Goal: Information Seeking & Learning: Learn about a topic

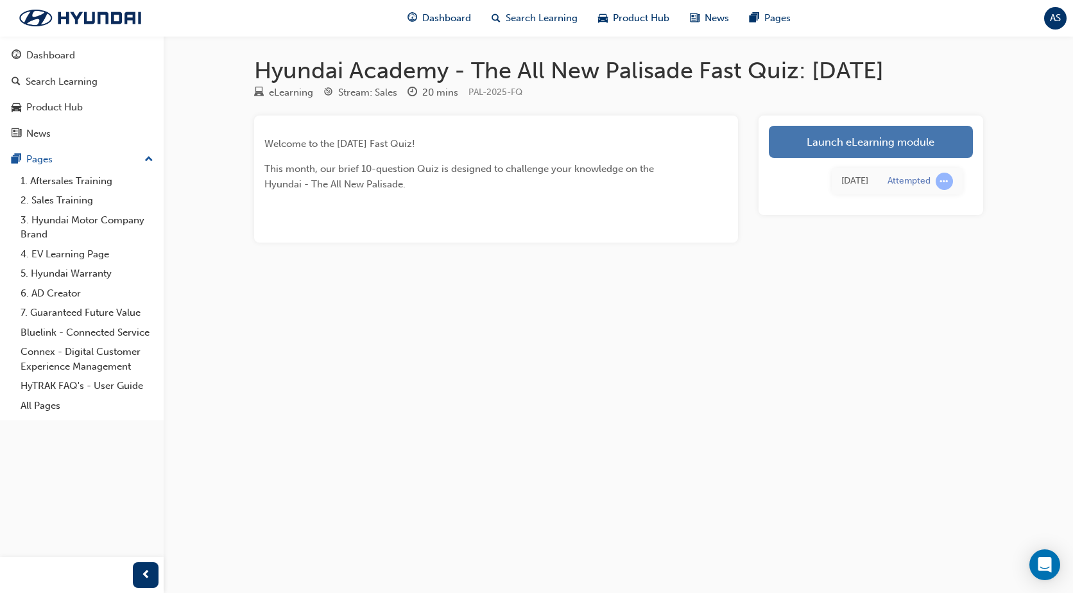
click at [854, 148] on link "Launch eLearning module" at bounding box center [871, 142] width 204 height 32
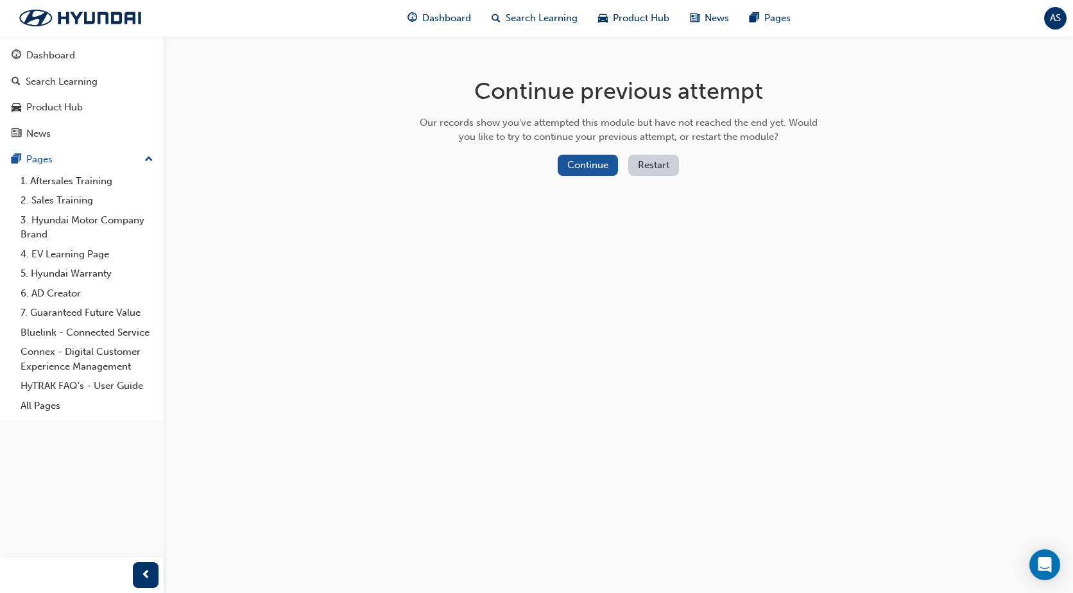
click at [646, 168] on button "Restart" at bounding box center [653, 165] width 51 height 21
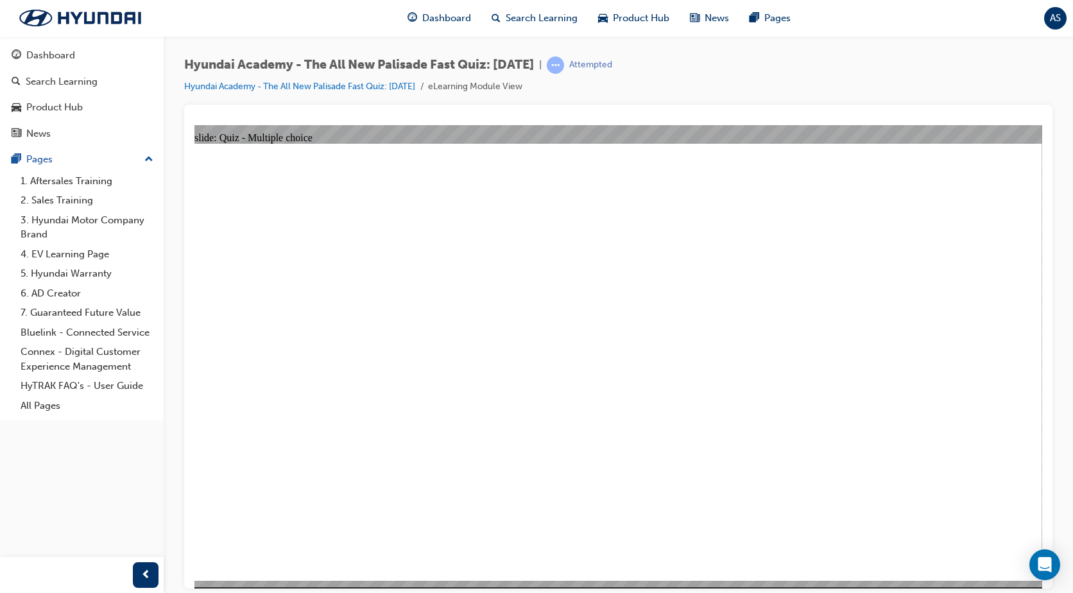
radio input "true"
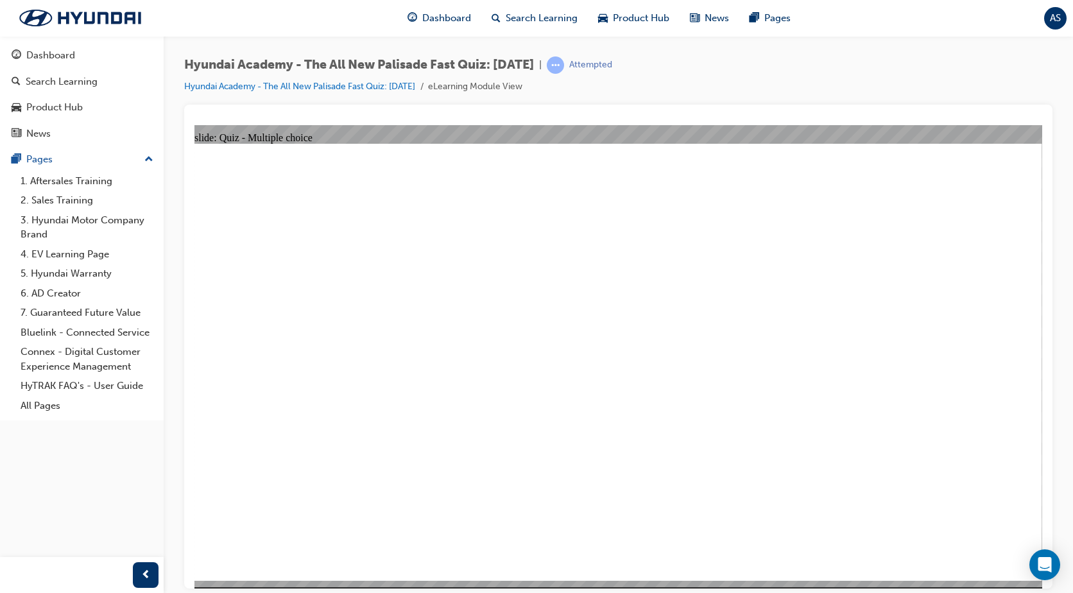
radio input "true"
drag, startPoint x: 519, startPoint y: 371, endPoint x: 511, endPoint y: 396, distance: 26.4
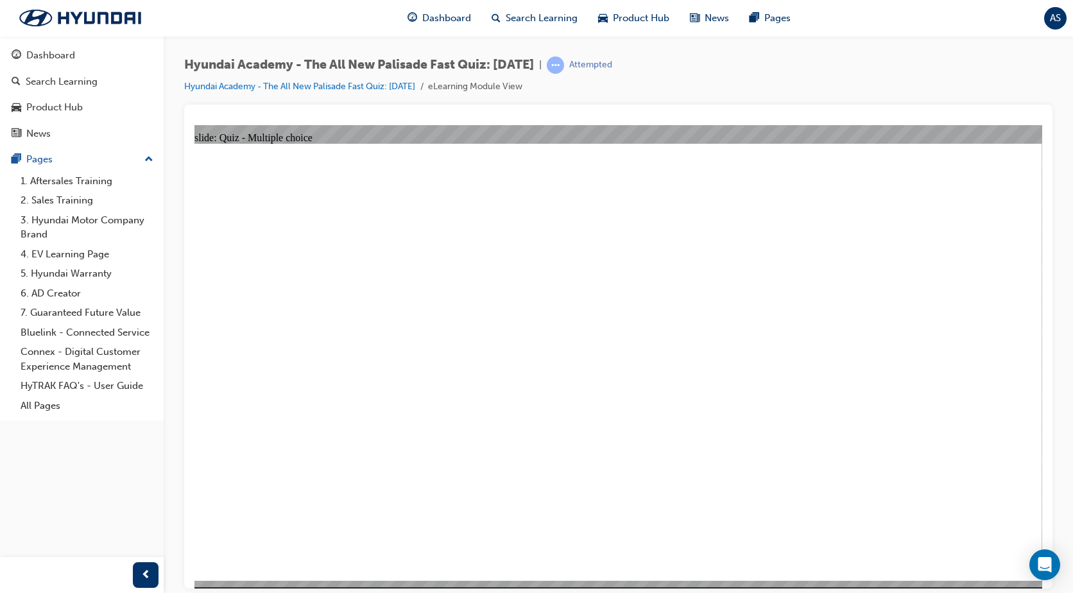
radio input "true"
drag, startPoint x: 499, startPoint y: 377, endPoint x: 476, endPoint y: 345, distance: 39.7
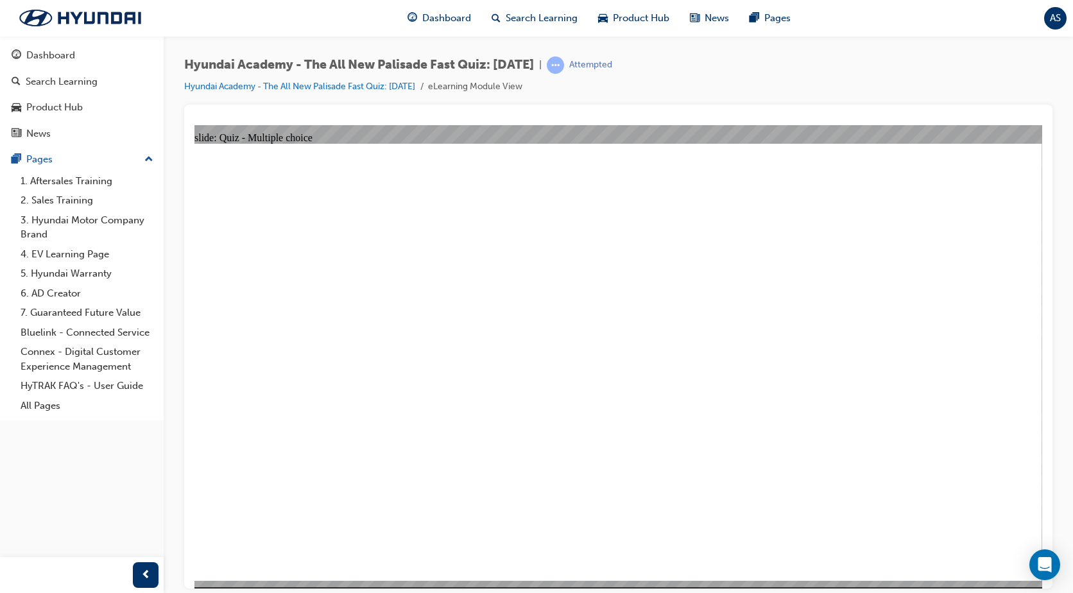
radio input "true"
checkbox input "true"
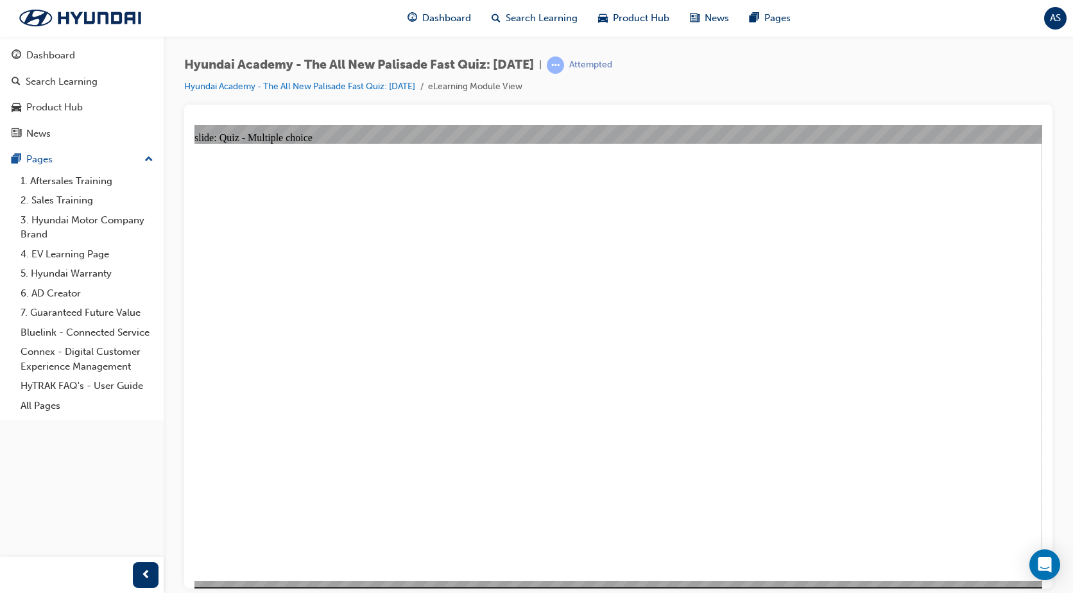
radio input "true"
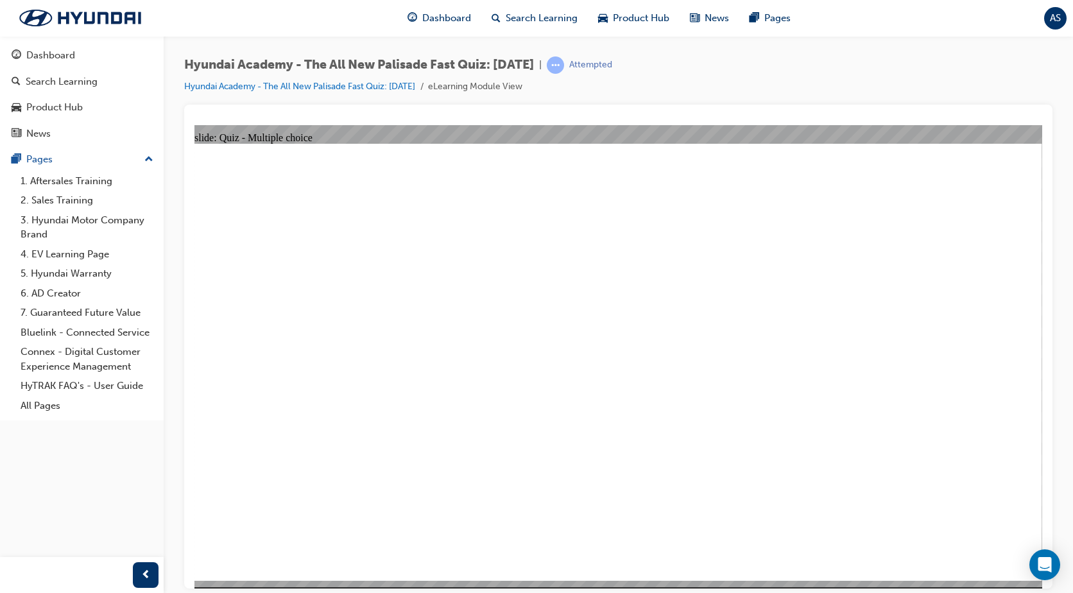
radio input "true"
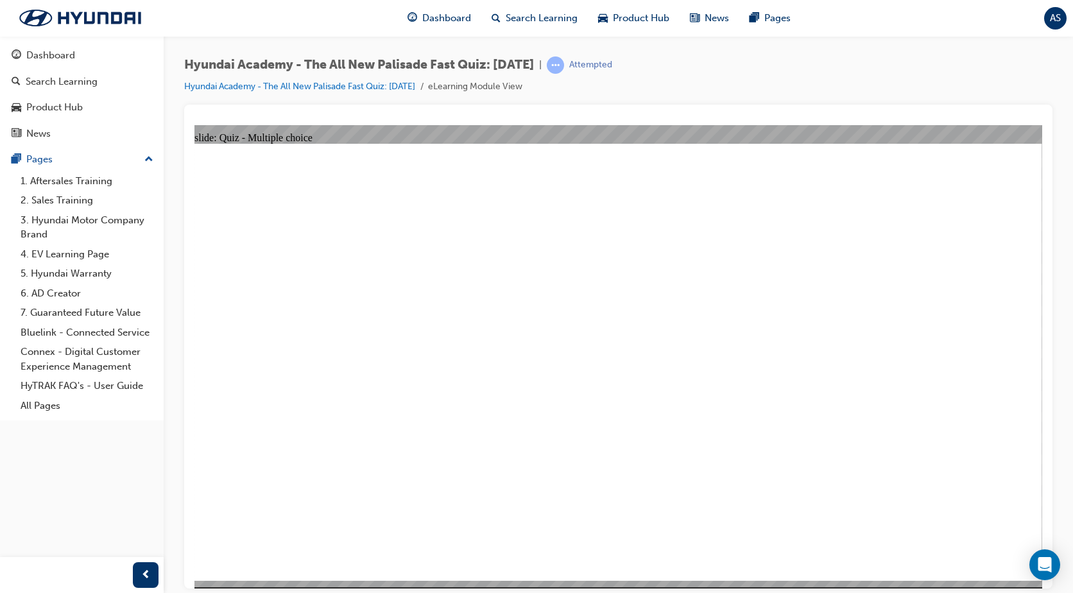
checkbox input "true"
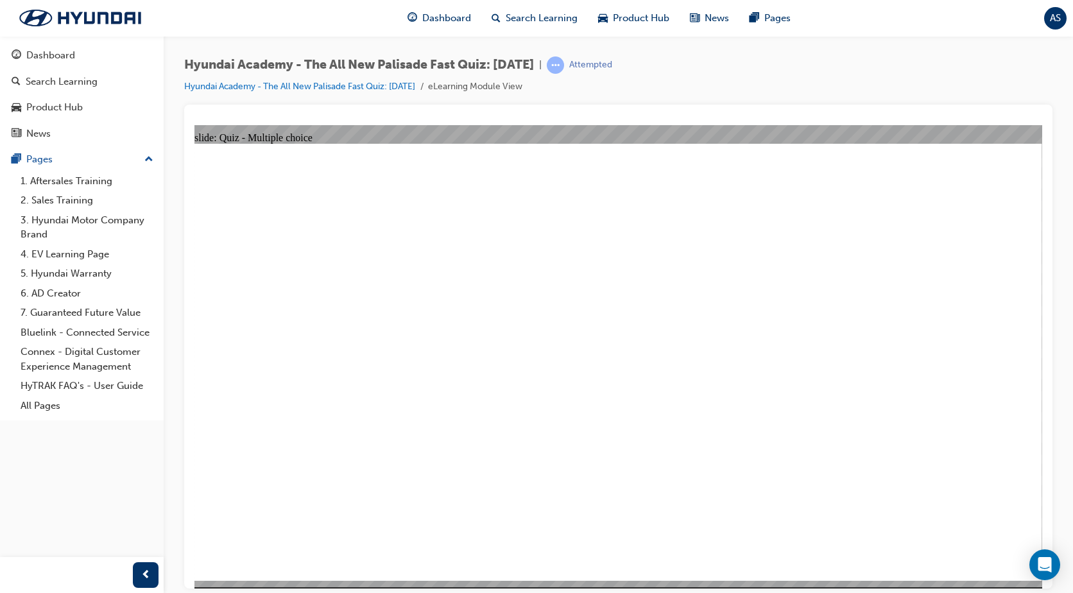
checkbox input "true"
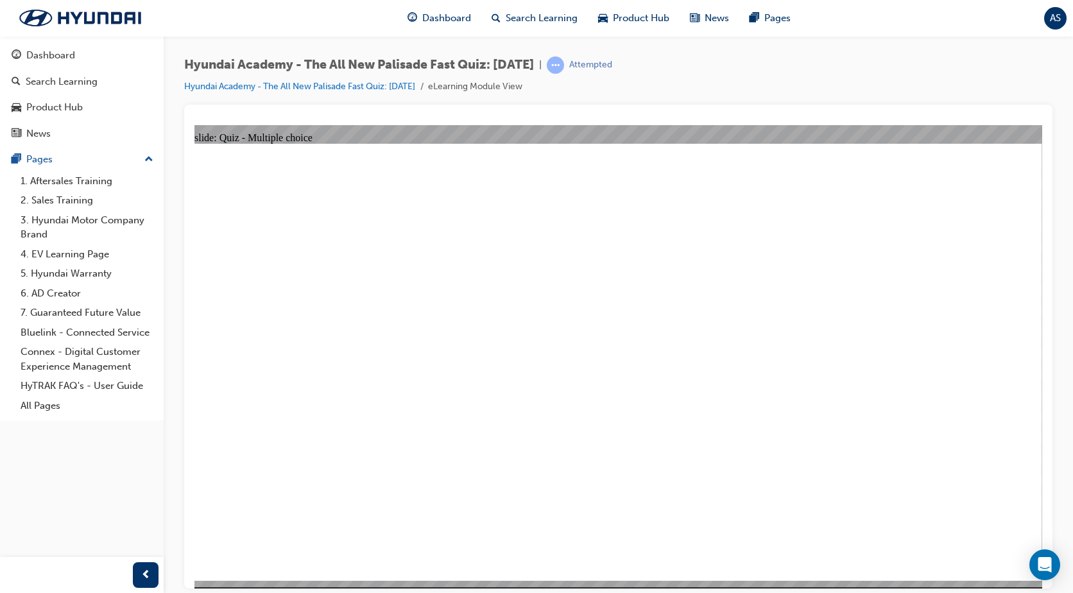
drag, startPoint x: 549, startPoint y: 456, endPoint x: 539, endPoint y: 475, distance: 21.0
radio input "true"
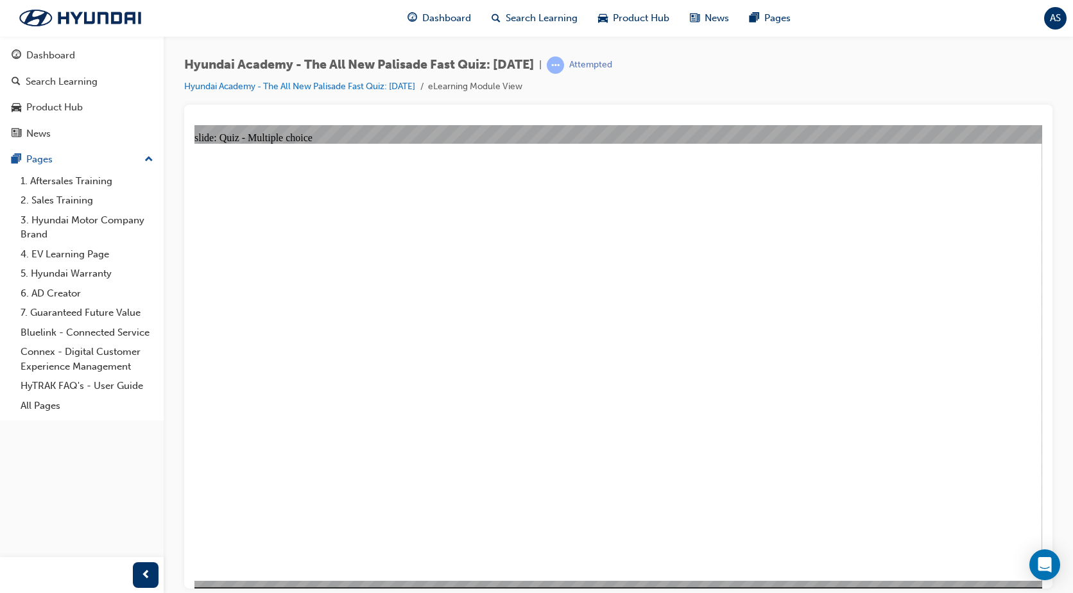
radio input "true"
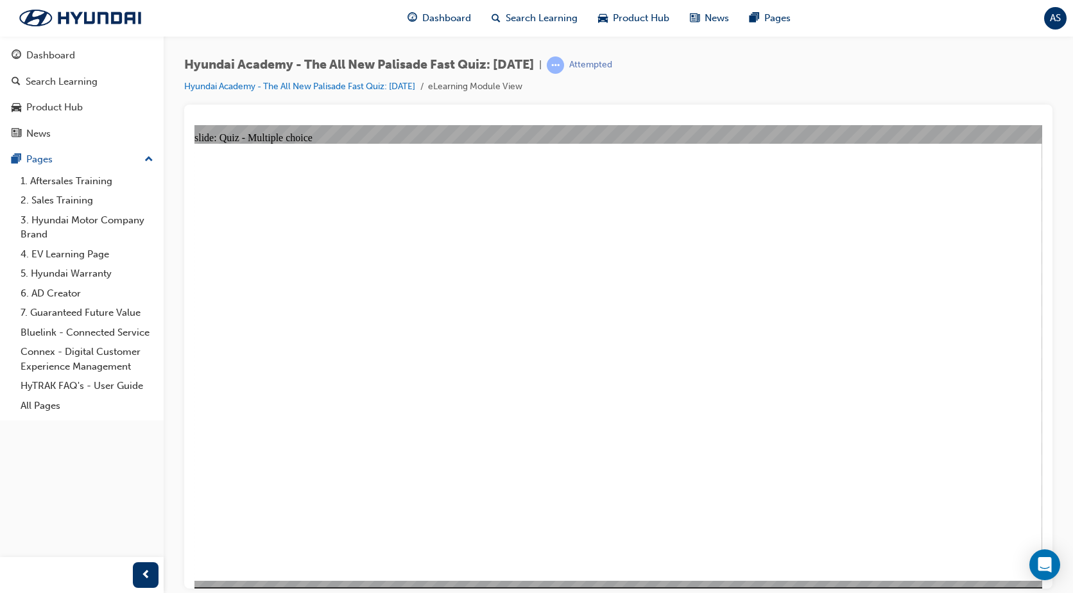
radio input "true"
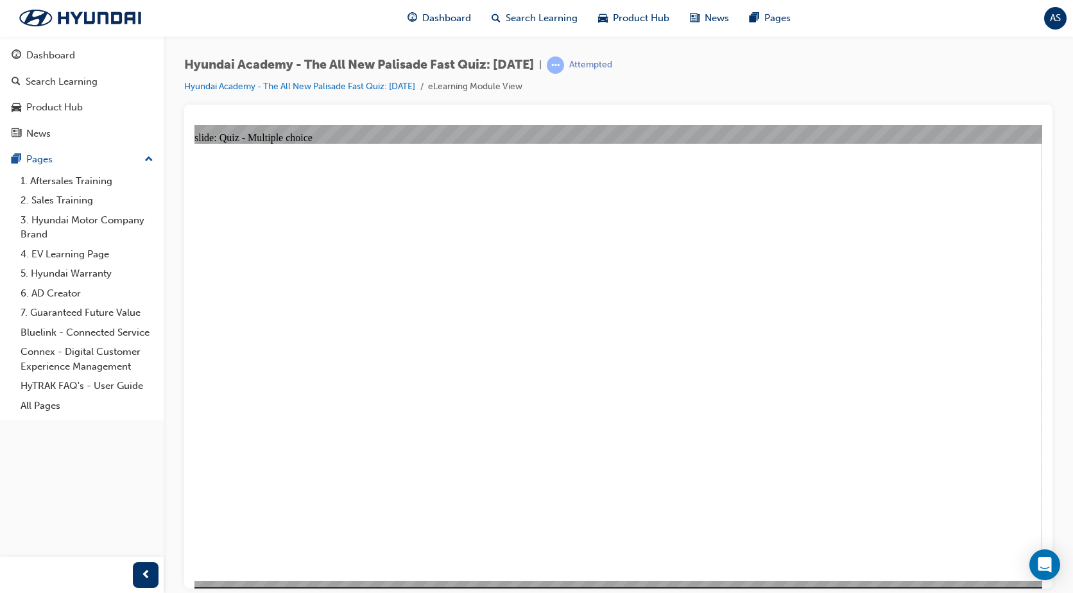
radio input "true"
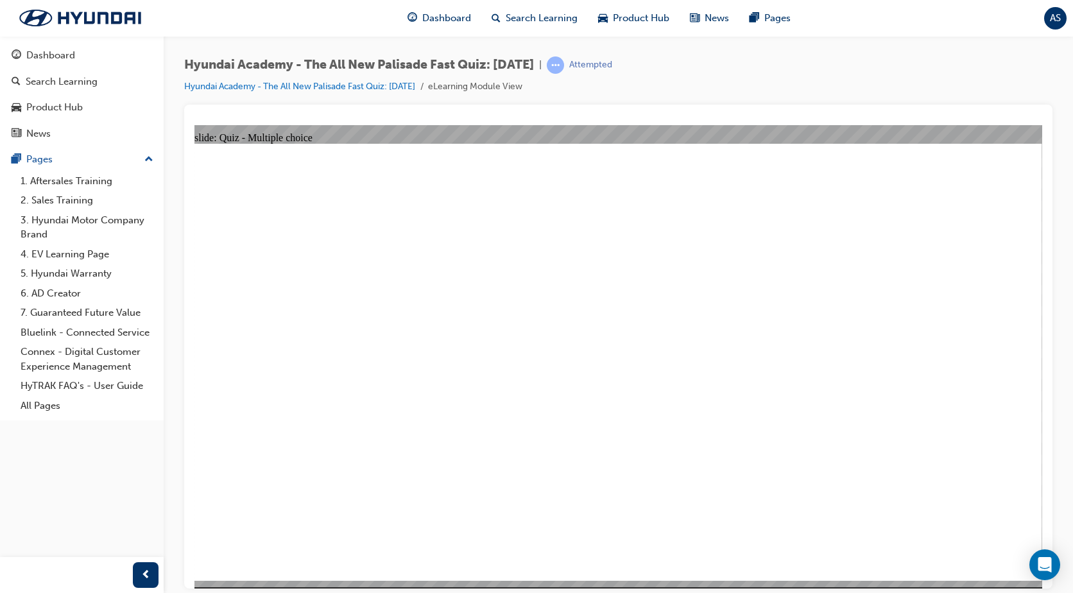
checkbox input "true"
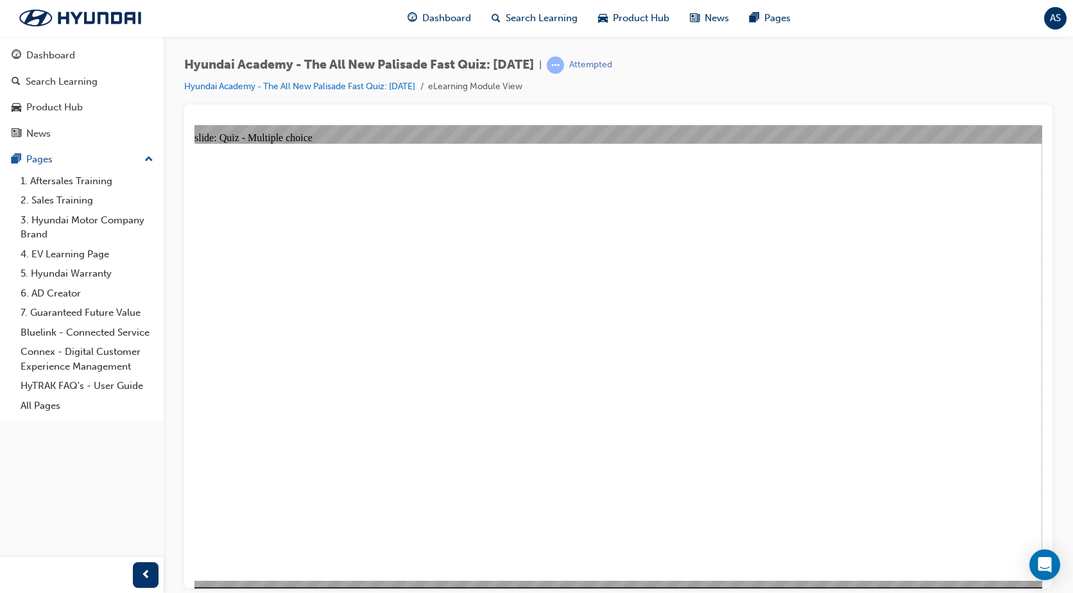
radio input "true"
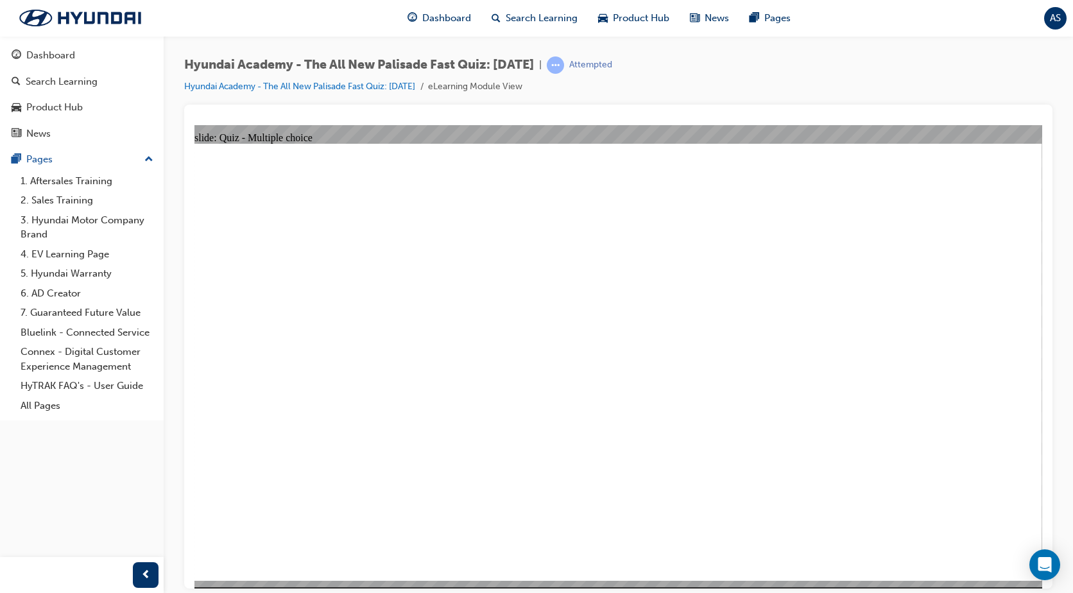
checkbox input "true"
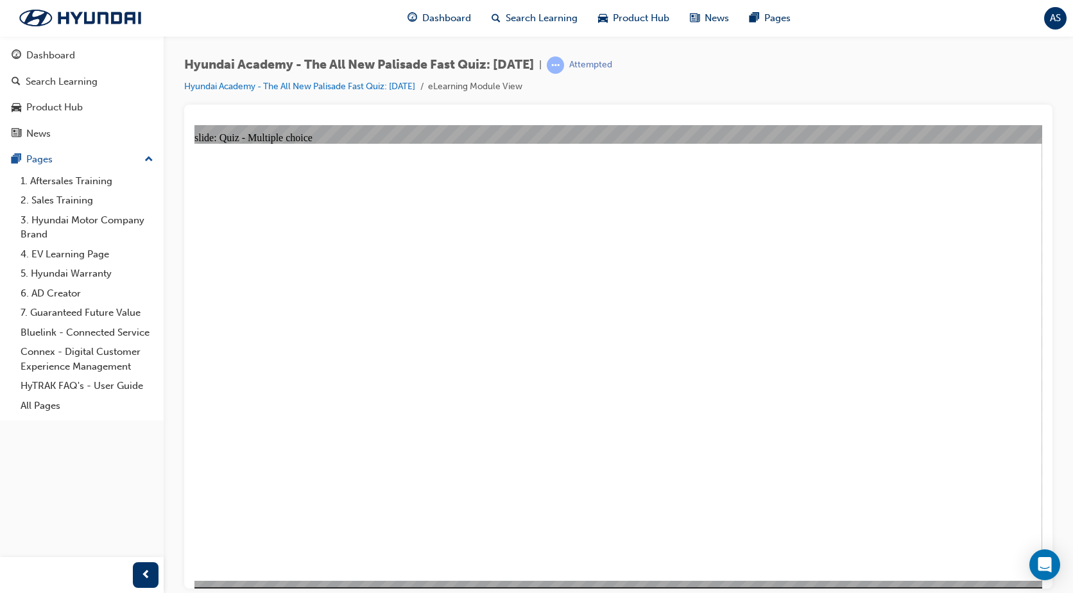
checkbox input "true"
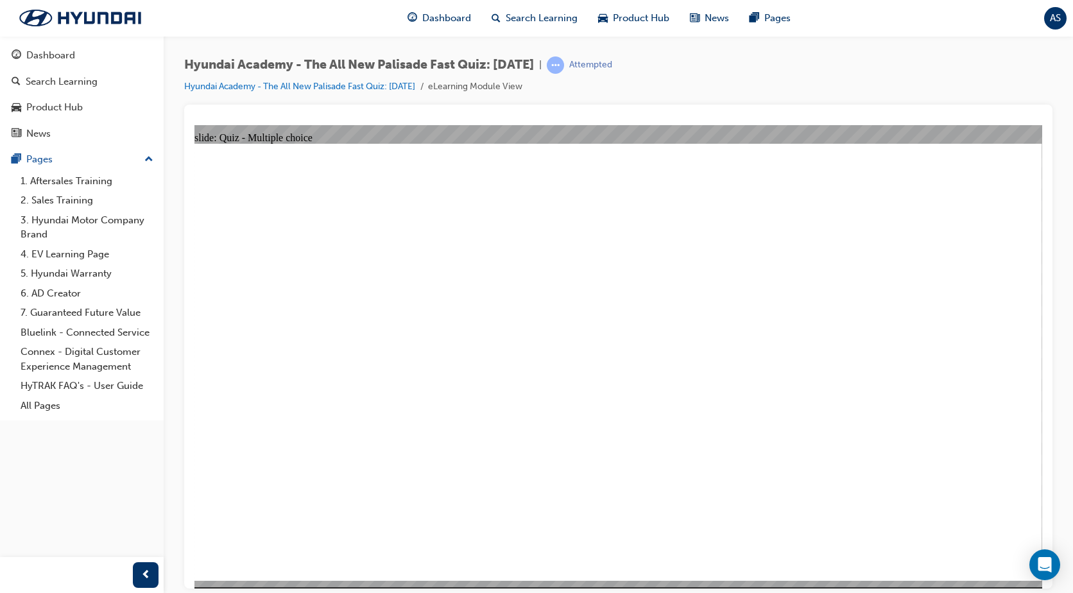
radio input "true"
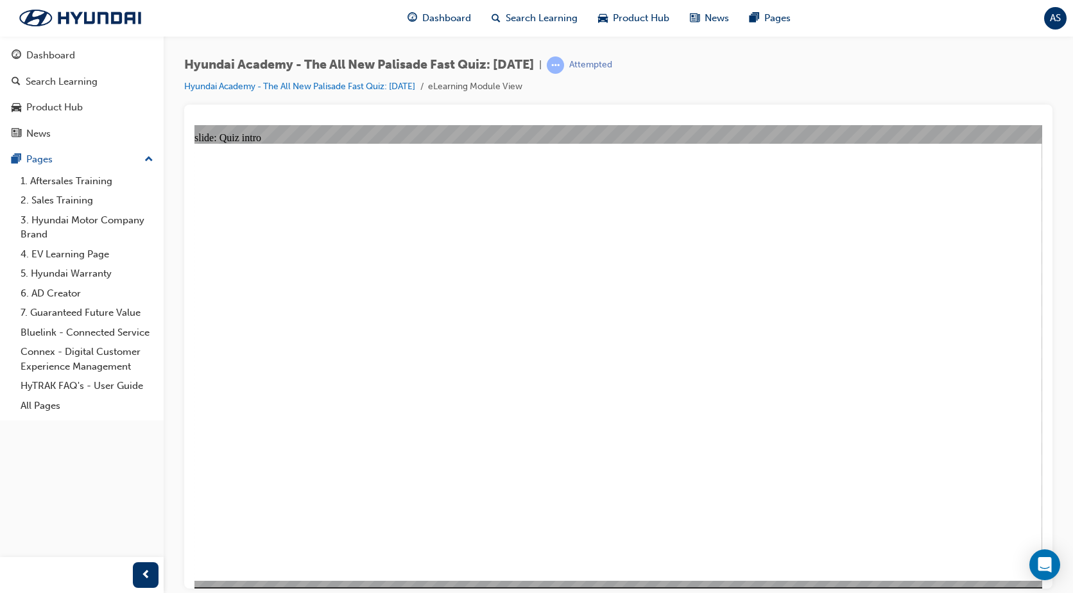
radio input "true"
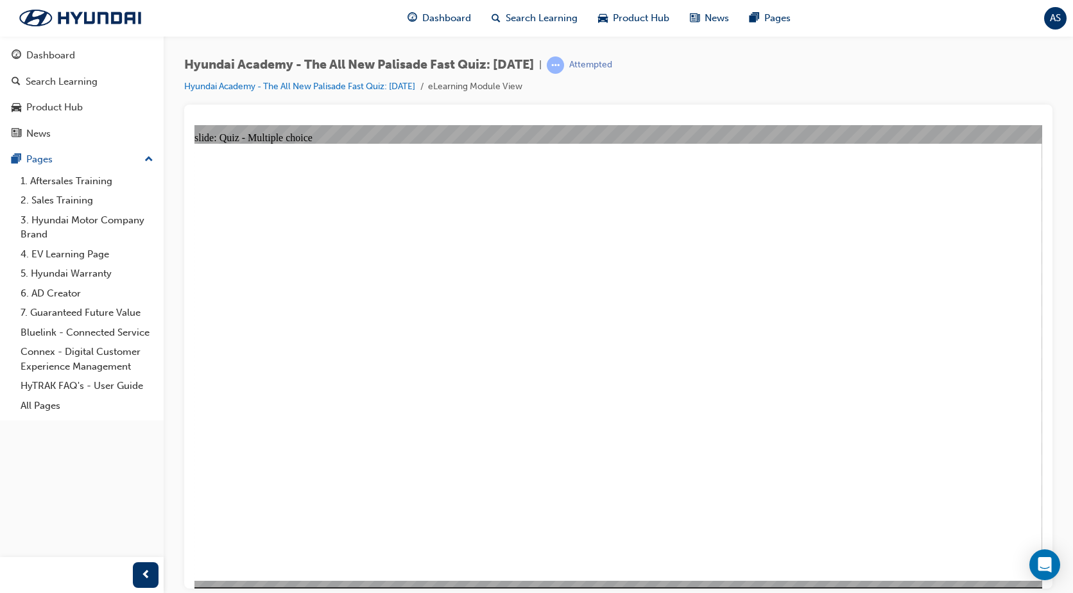
radio input "true"
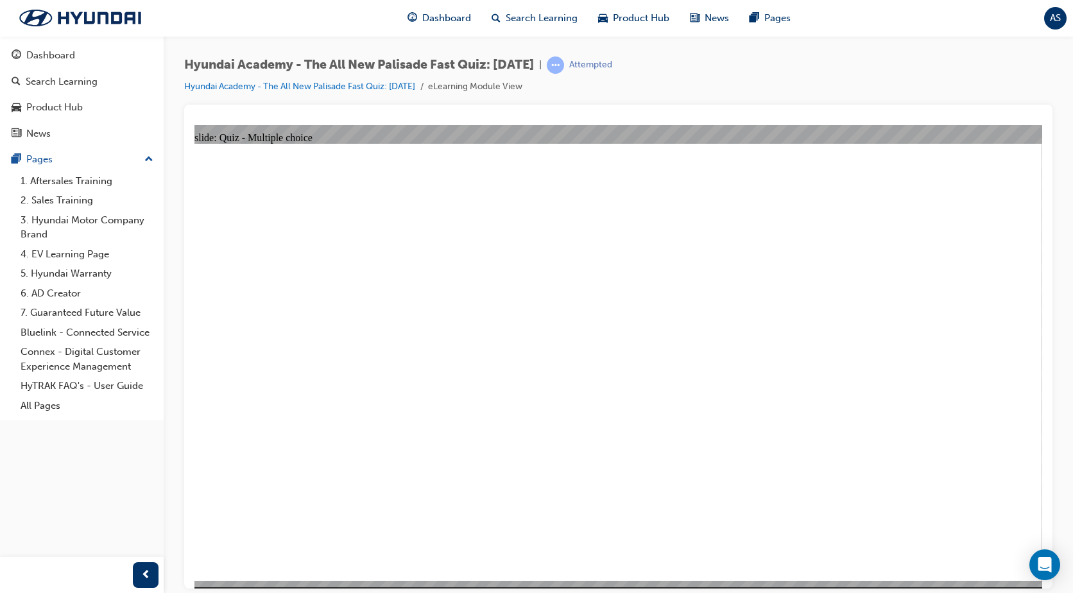
radio input "true"
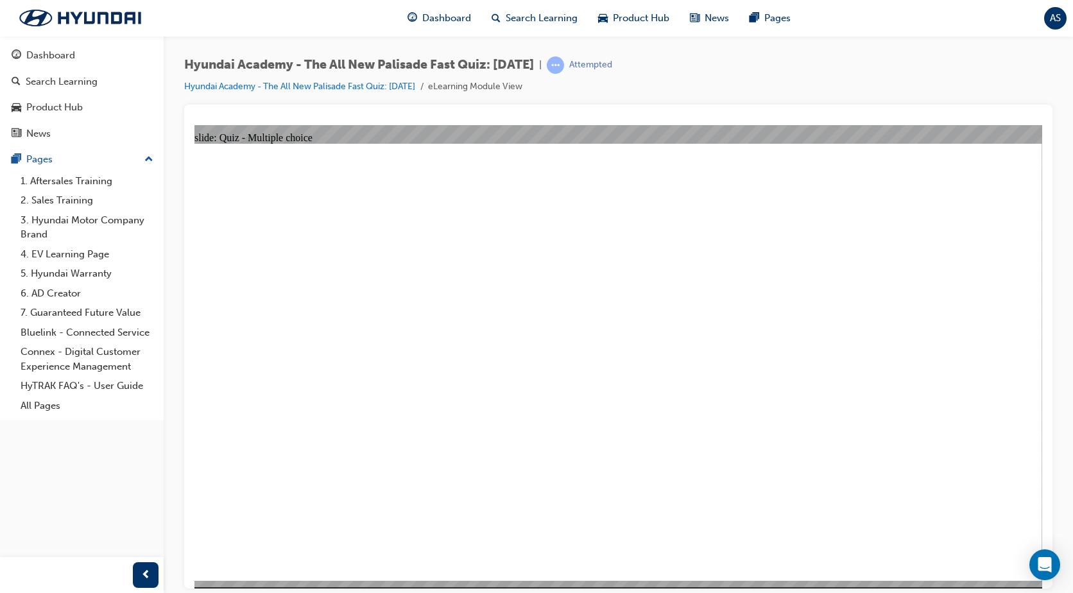
checkbox input "true"
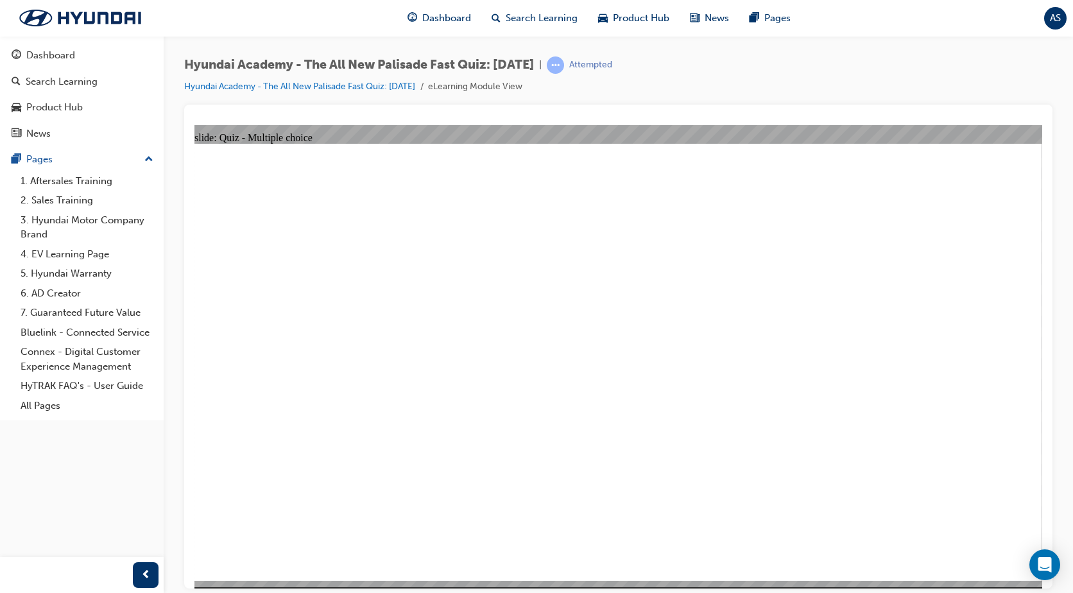
radio input "true"
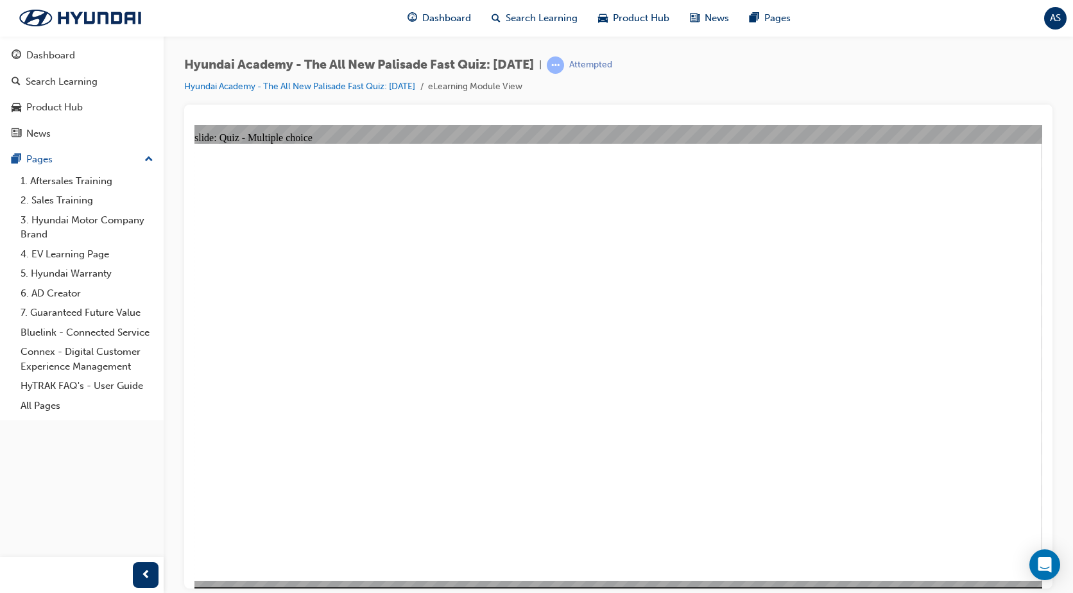
radio input "true"
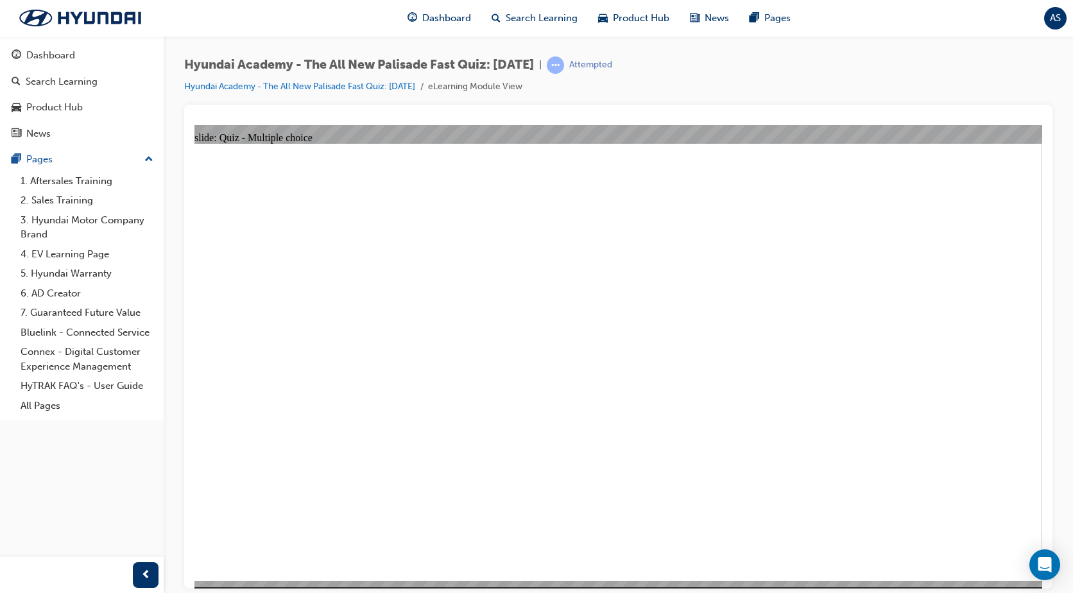
checkbox input "true"
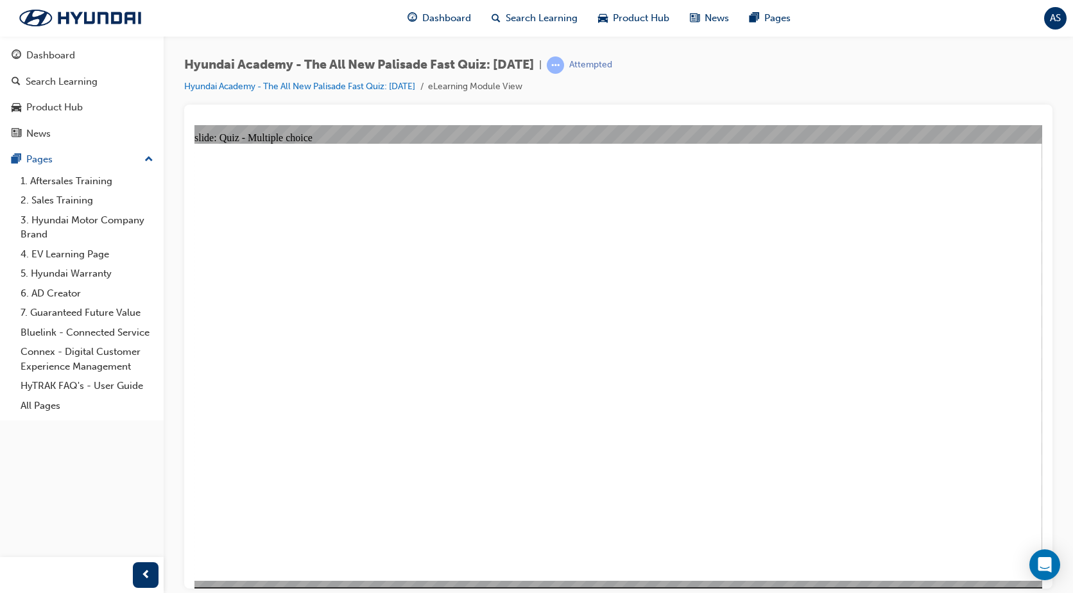
checkbox input "true"
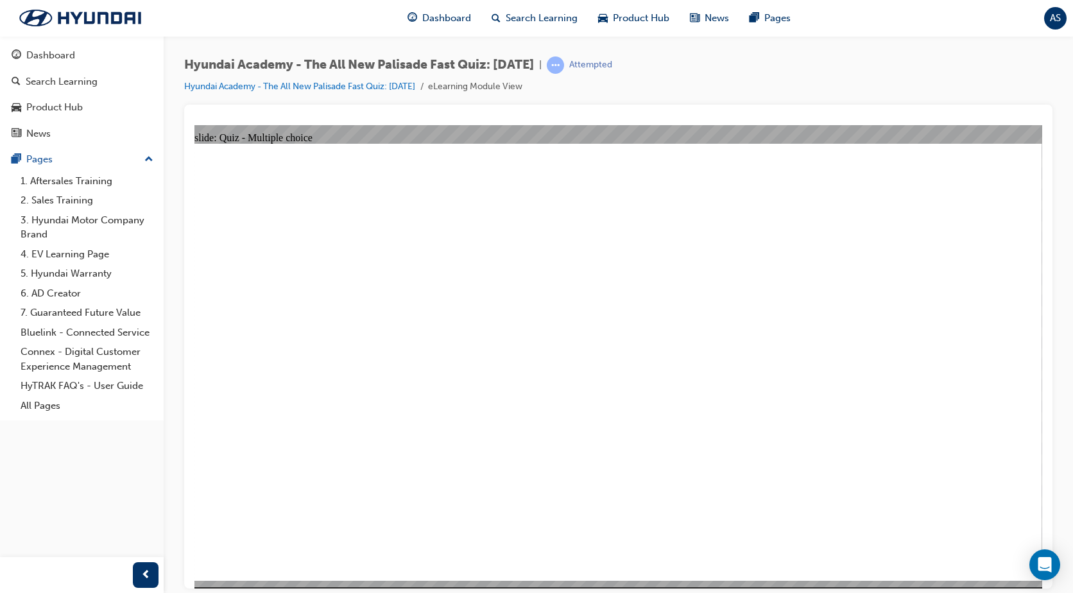
radio input "true"
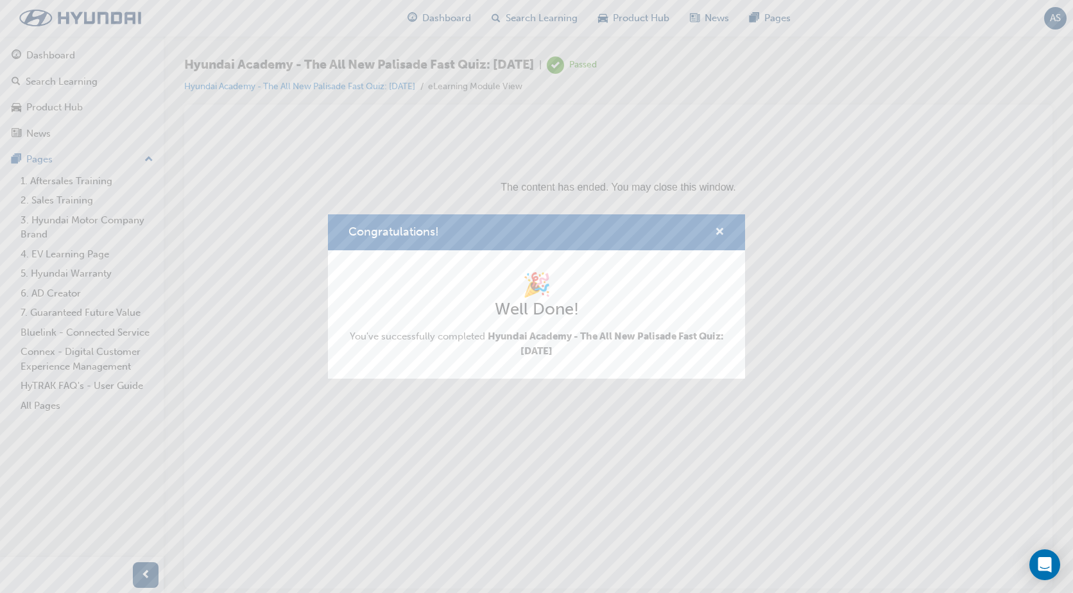
click at [724, 232] on span "cross-icon" at bounding box center [720, 233] width 10 height 12
